Goal: Find specific page/section: Find specific page/section

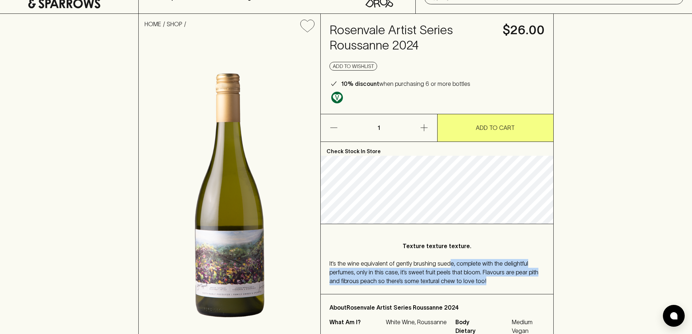
drag, startPoint x: 488, startPoint y: 283, endPoint x: 431, endPoint y: 240, distance: 71.5
click at [437, 245] on div "Texture texture texture. It’s the wine equivalent of gently brushing suede, com…" at bounding box center [437, 259] width 233 height 70
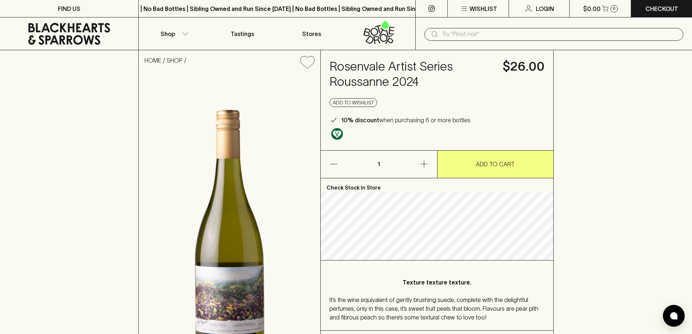
click at [487, 37] on input "text" at bounding box center [560, 34] width 236 height 12
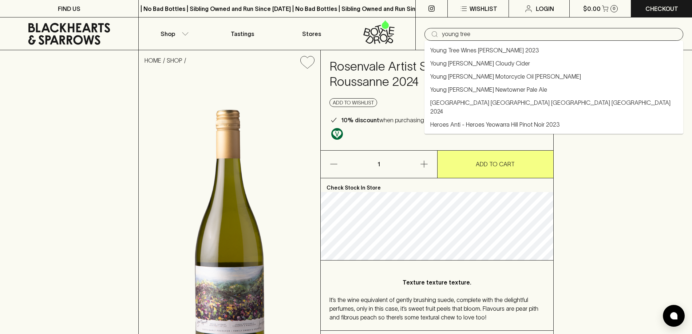
type input "Young Tree Wines [PERSON_NAME] 2023"
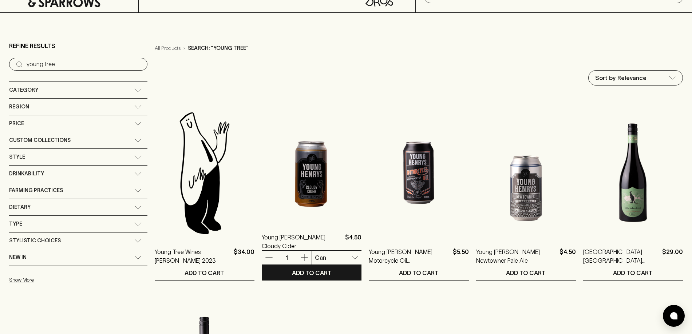
scroll to position [109, 0]
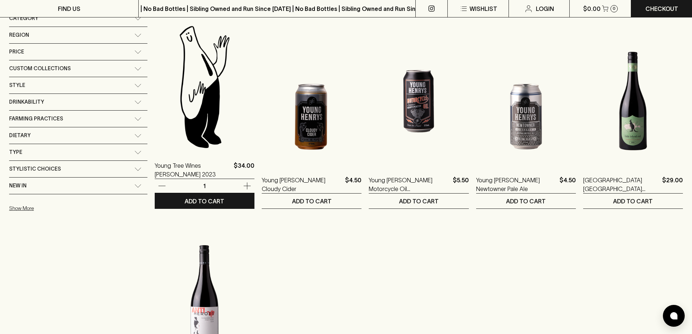
click at [155, 117] on img at bounding box center [205, 86] width 100 height 127
